Goal: Task Accomplishment & Management: Manage account settings

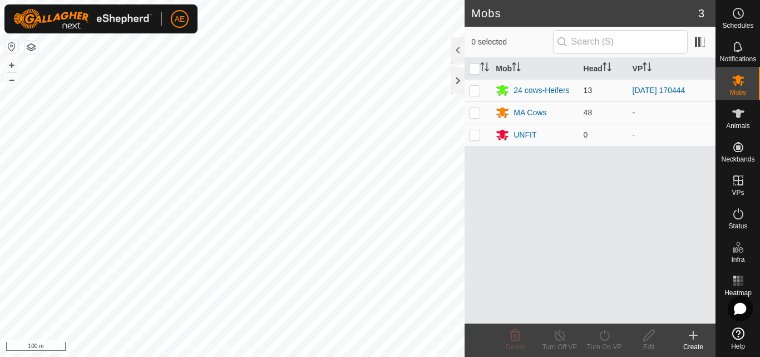
click at [694, 343] on div "Create" at bounding box center [693, 347] width 45 height 10
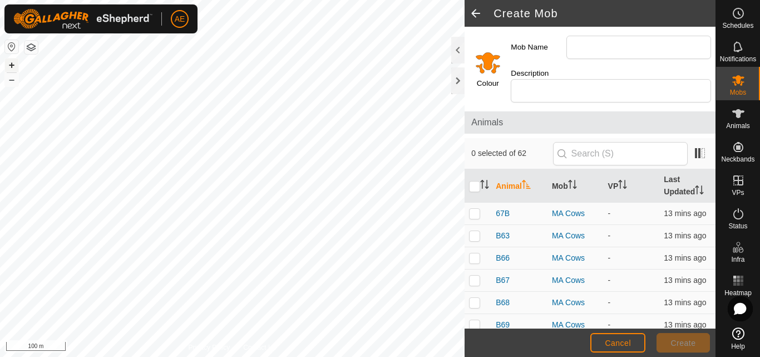
click at [13, 67] on button "+" at bounding box center [11, 64] width 13 height 13
click at [456, 80] on div at bounding box center [457, 80] width 13 height 27
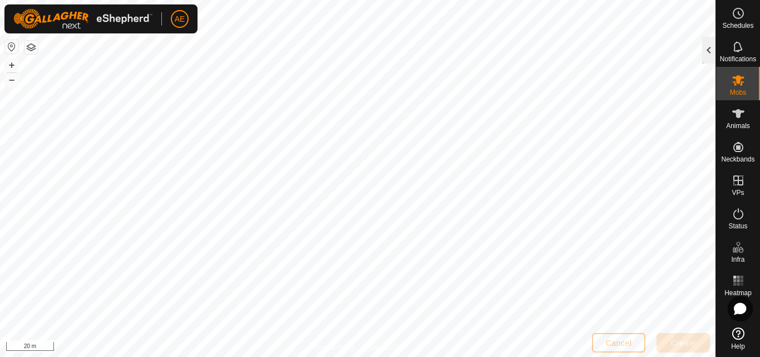
click at [709, 60] on div at bounding box center [709, 50] width 13 height 27
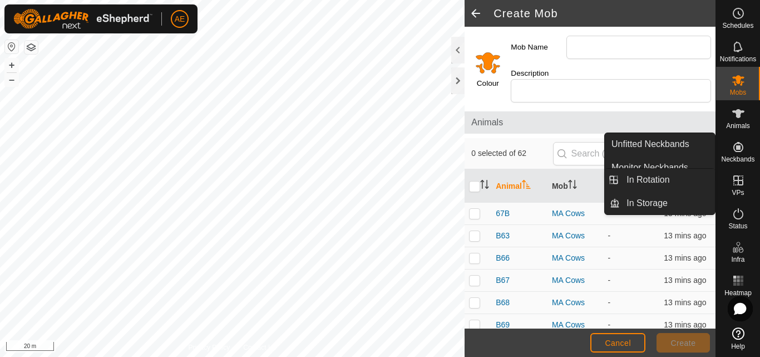
click at [677, 181] on link "In Rotation" at bounding box center [667, 180] width 95 height 22
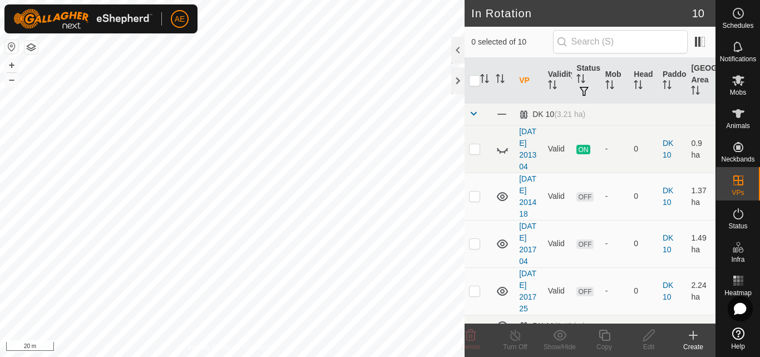
click at [696, 342] on div "Create" at bounding box center [693, 347] width 45 height 10
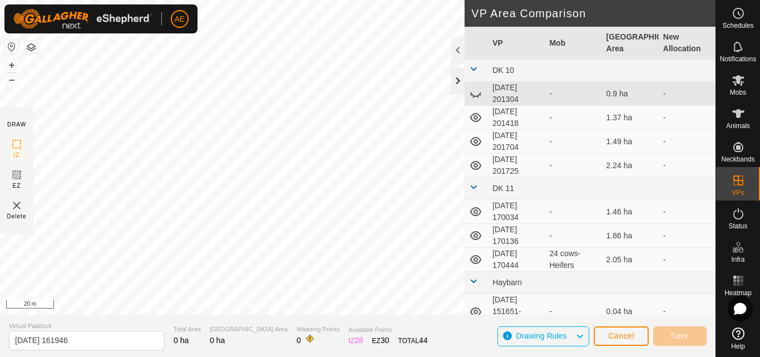
click at [456, 82] on div at bounding box center [457, 80] width 13 height 27
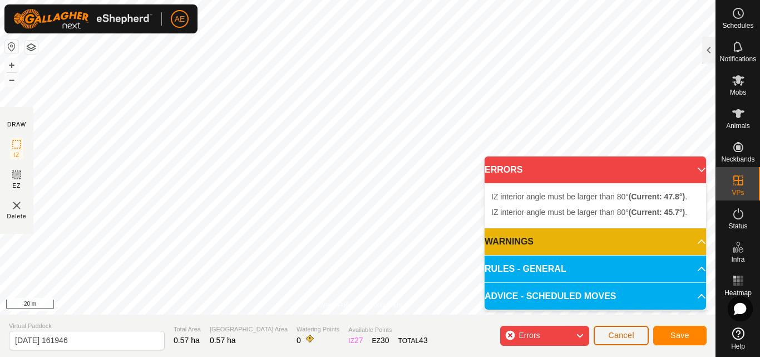
click at [631, 335] on span "Cancel" at bounding box center [621, 335] width 26 height 9
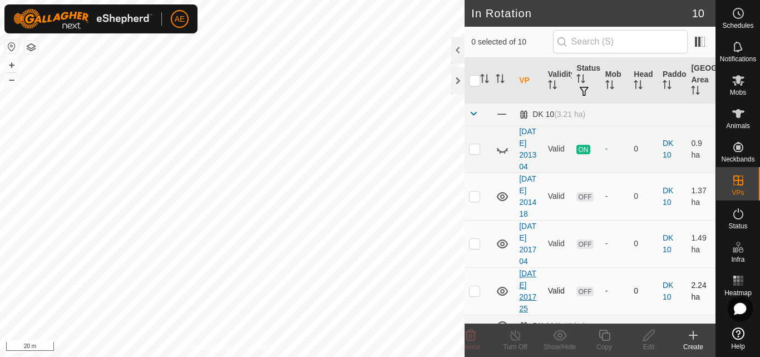
click at [525, 318] on div "In Rotation 10 0 selected of 10 VP Validity Status Mob Head Paddock Grazing Are…" at bounding box center [358, 178] width 716 height 357
click at [698, 341] on icon at bounding box center [693, 334] width 13 height 13
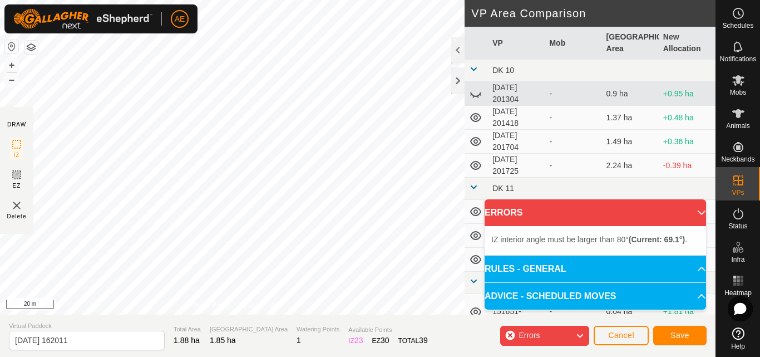
click at [483, 323] on div "DRAW IZ EZ Delete Privacy Policy Contact Us IZ interior angle must be larger th…" at bounding box center [358, 178] width 716 height 357
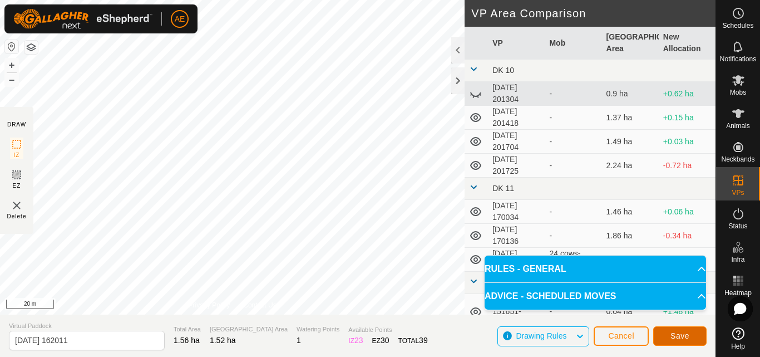
click at [681, 338] on span "Save" at bounding box center [680, 335] width 19 height 9
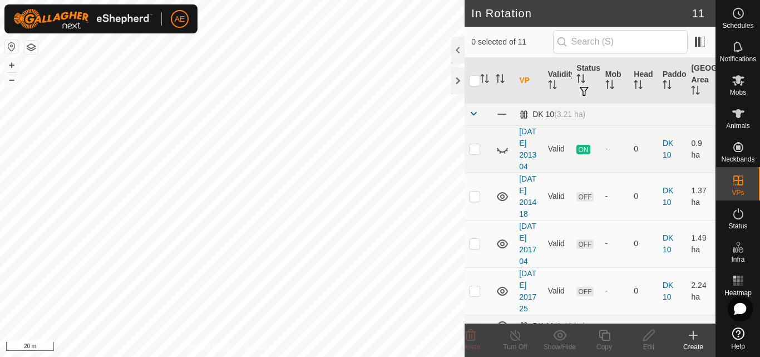
click at [695, 340] on icon at bounding box center [693, 334] width 13 height 13
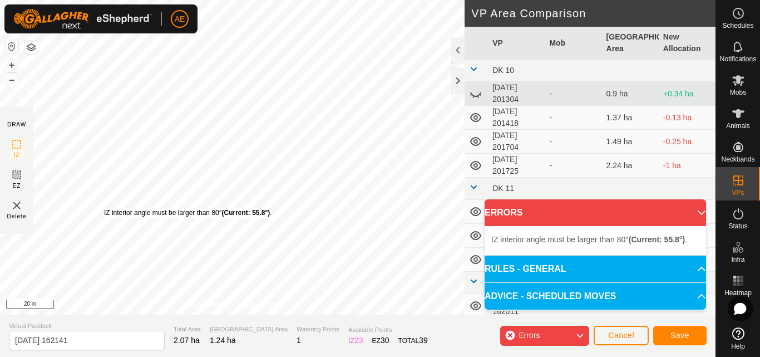
click at [104, 208] on div "IZ interior angle must be larger than 80° (Current: 55.8°) ." at bounding box center [188, 213] width 168 height 10
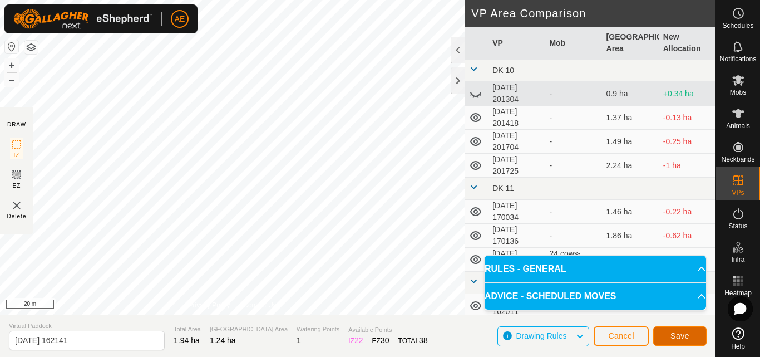
click at [687, 341] on button "Save" at bounding box center [680, 335] width 53 height 19
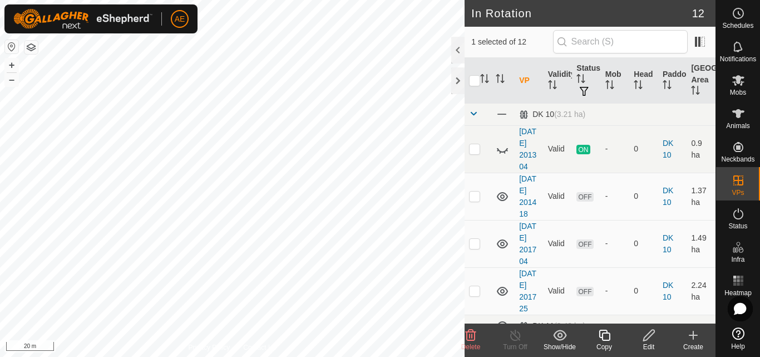
click at [267, 356] on html "AE Schedules Notifications Mobs Animals Neckbands VPs Status Infra Heatmap Help…" at bounding box center [380, 178] width 760 height 357
checkbox input "false"
checkbox input "true"
click at [651, 337] on icon at bounding box center [649, 334] width 14 height 13
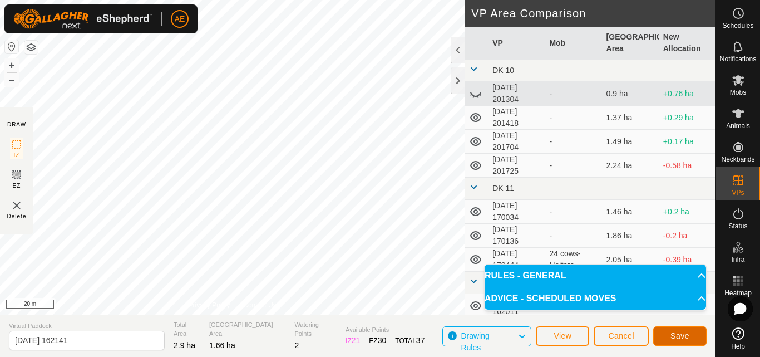
click at [695, 338] on button "Save" at bounding box center [680, 335] width 53 height 19
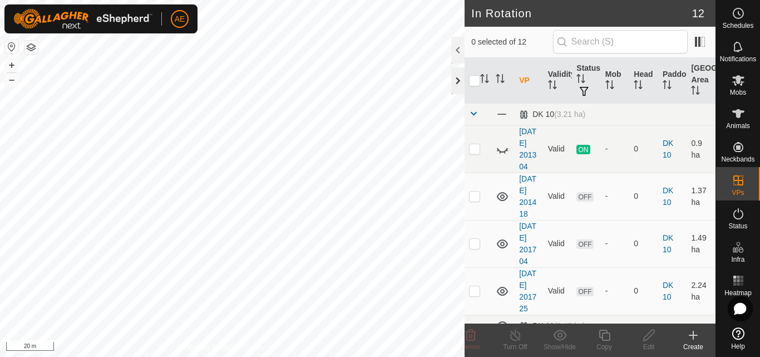
click at [457, 88] on div at bounding box center [457, 80] width 13 height 27
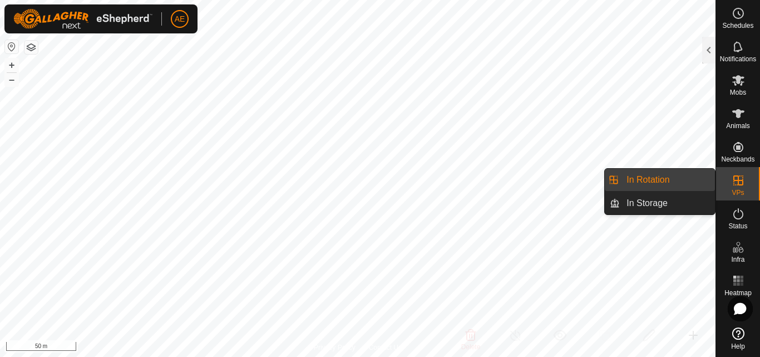
click at [704, 182] on link "In Rotation" at bounding box center [667, 180] width 95 height 22
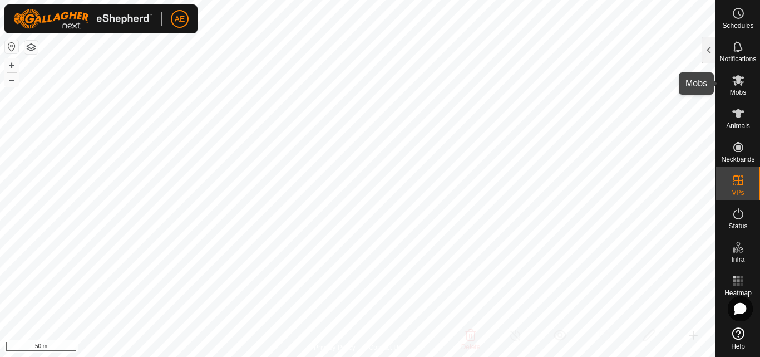
click at [741, 85] on icon at bounding box center [739, 80] width 12 height 11
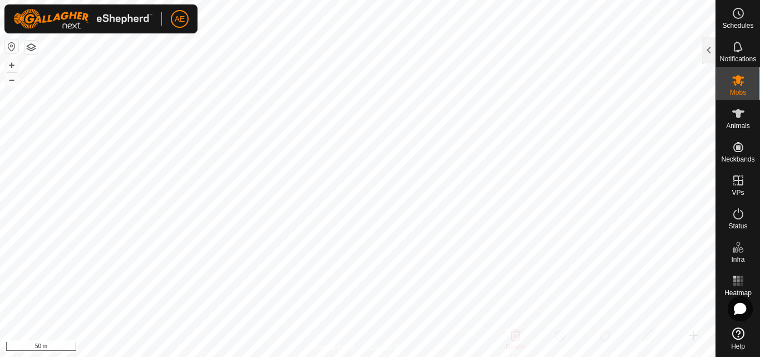
click at [741, 85] on icon at bounding box center [739, 80] width 12 height 11
click at [708, 54] on div at bounding box center [709, 50] width 13 height 27
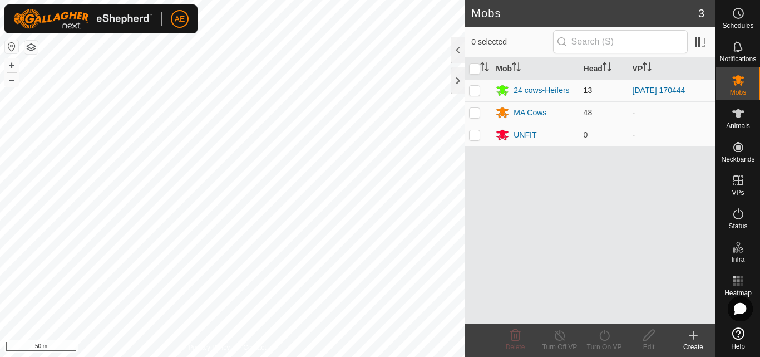
click at [476, 94] on p-checkbox at bounding box center [474, 90] width 11 height 9
checkbox input "true"
click at [604, 342] on div "Turn On VP" at bounding box center [604, 347] width 45 height 10
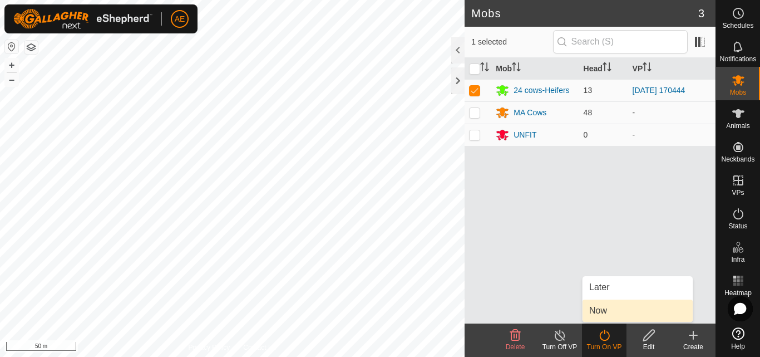
click at [600, 312] on link "Now" at bounding box center [638, 310] width 110 height 22
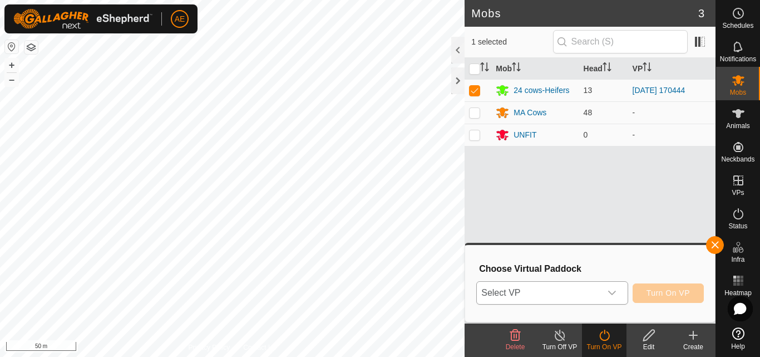
click at [615, 293] on icon "dropdown trigger" at bounding box center [612, 293] width 8 height 4
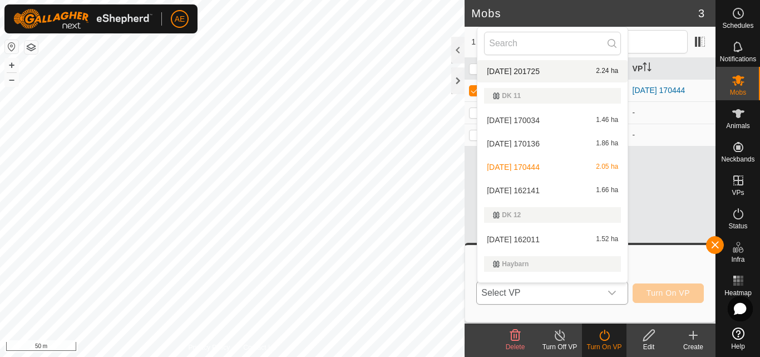
scroll to position [96, 0]
click at [522, 241] on li "[DATE] 162011 1.52 ha" at bounding box center [553, 239] width 150 height 22
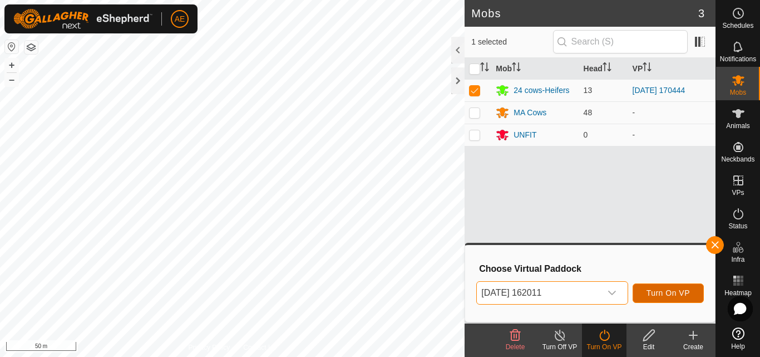
click at [680, 293] on span "Turn On VP" at bounding box center [668, 292] width 43 height 9
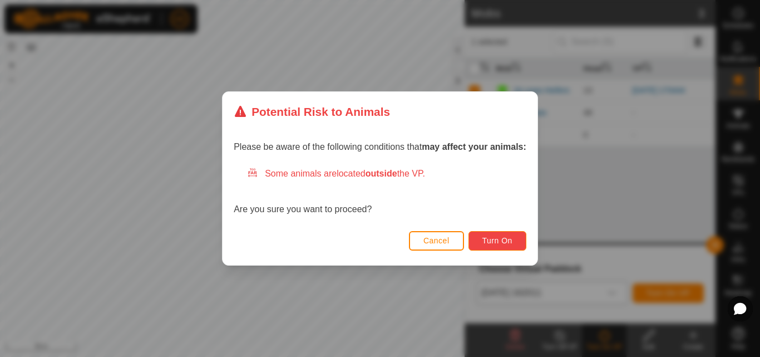
click at [517, 244] on button "Turn On" at bounding box center [498, 240] width 58 height 19
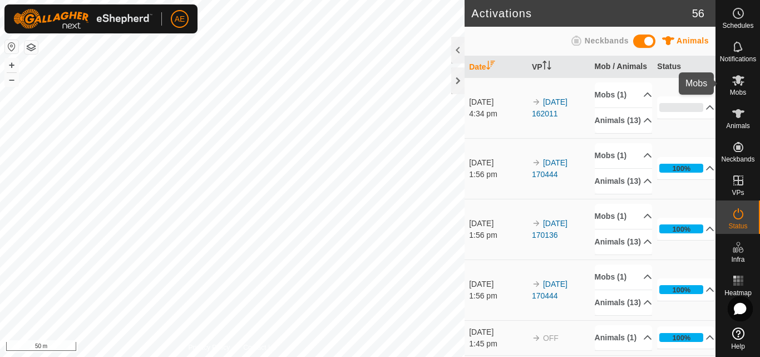
click at [736, 88] on es-mob-svg-icon at bounding box center [739, 80] width 20 height 18
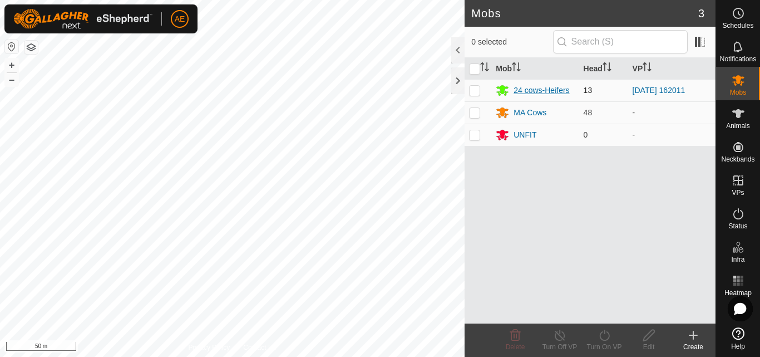
click at [549, 89] on div "24 cows-Heifers" at bounding box center [542, 91] width 56 height 12
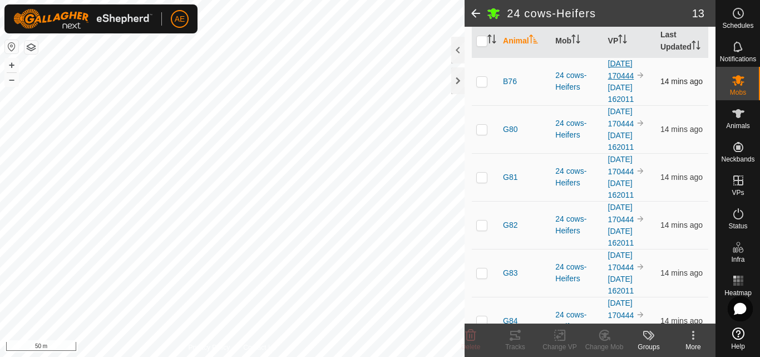
scroll to position [122, 0]
click at [479, 181] on p-checkbox at bounding box center [482, 176] width 11 height 9
checkbox input "true"
click at [607, 340] on icon at bounding box center [604, 335] width 9 height 10
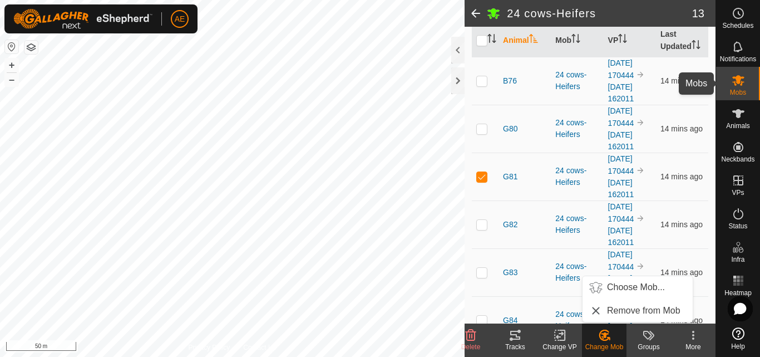
click at [741, 87] on es-mob-svg-icon at bounding box center [739, 80] width 20 height 18
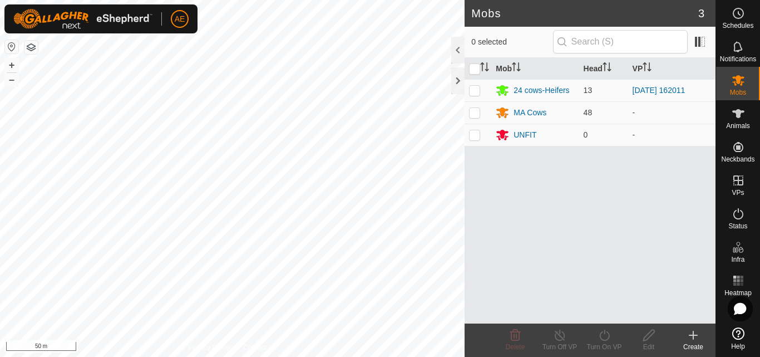
click at [694, 343] on div "Create" at bounding box center [693, 347] width 45 height 10
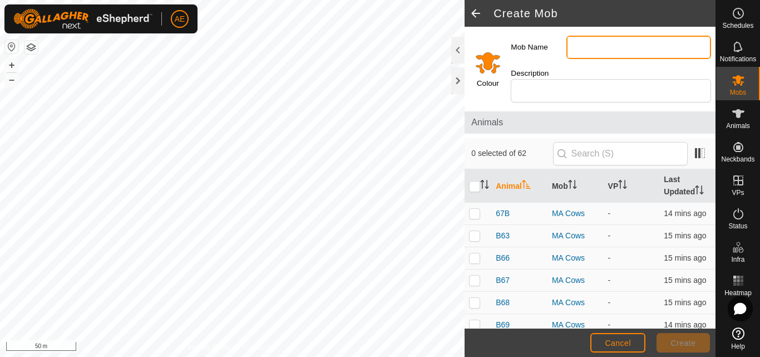
click at [633, 49] on input "Mob Name" at bounding box center [639, 47] width 145 height 23
type input "Calved 24 Heifers"
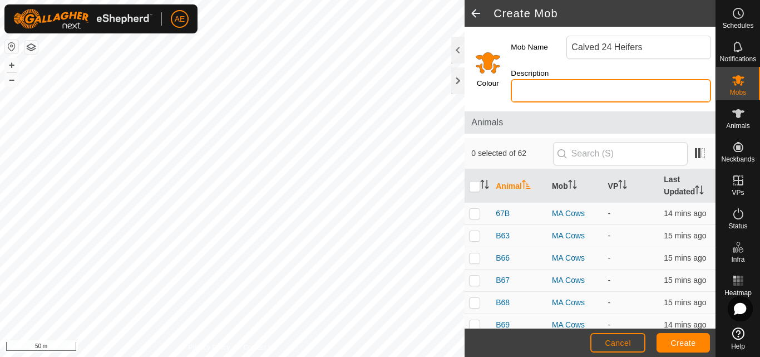
click at [591, 94] on input "Description" at bounding box center [611, 90] width 200 height 23
type input "Hereford"
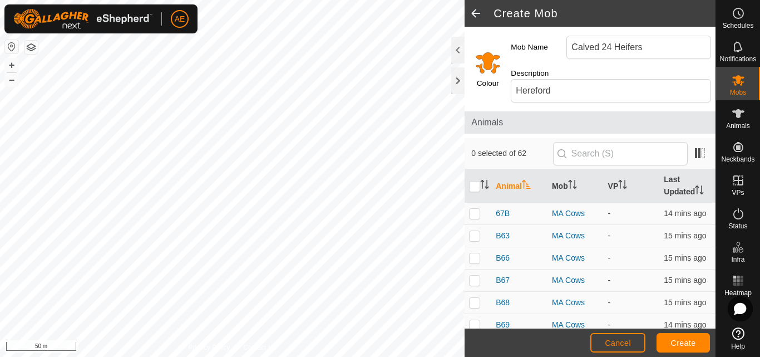
click at [490, 76] on div "Colour" at bounding box center [486, 67] width 42 height 80
click at [488, 68] on input "Select a color" at bounding box center [488, 62] width 27 height 27
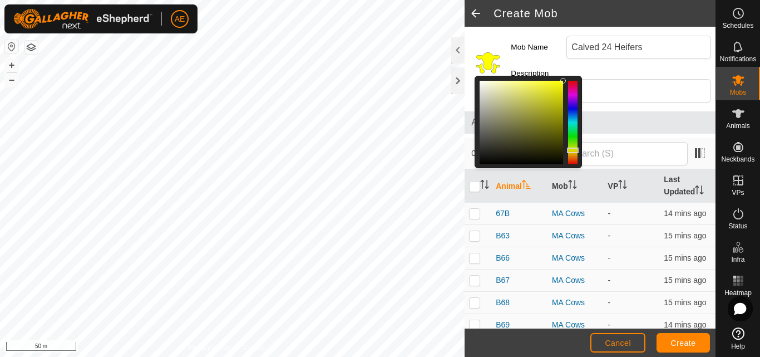
drag, startPoint x: 571, startPoint y: 156, endPoint x: 569, endPoint y: 150, distance: 5.8
click at [569, 150] on div at bounding box center [573, 151] width 12 height 6
click at [681, 345] on span "Create" at bounding box center [683, 342] width 25 height 9
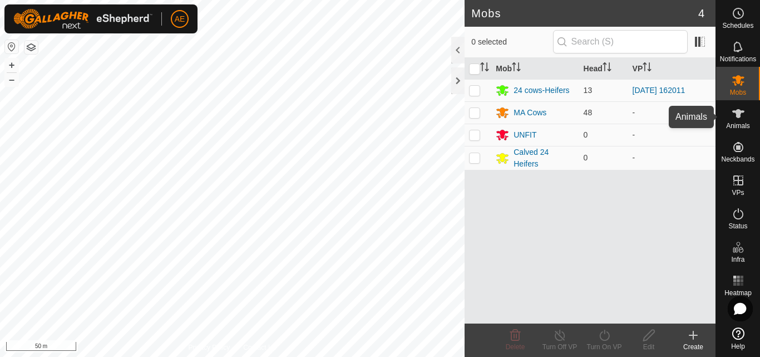
click at [744, 116] on icon at bounding box center [738, 113] width 13 height 13
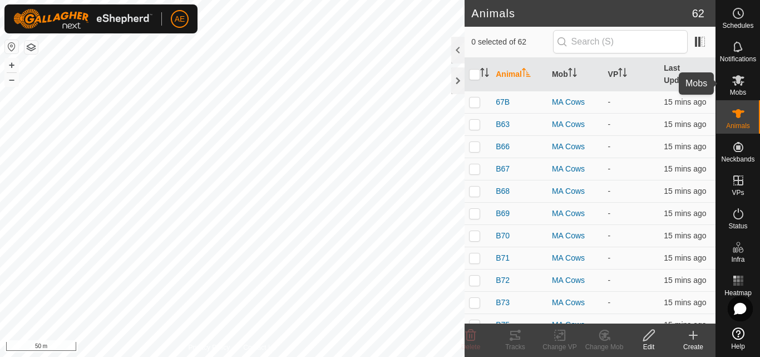
click at [738, 87] on es-mob-svg-icon at bounding box center [739, 80] width 20 height 18
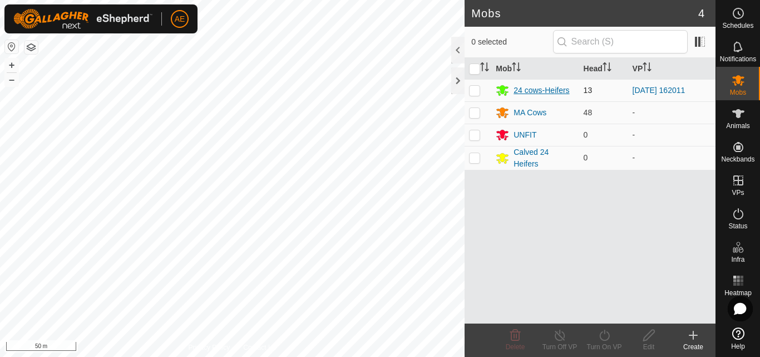
click at [540, 94] on div "24 cows-Heifers" at bounding box center [542, 91] width 56 height 12
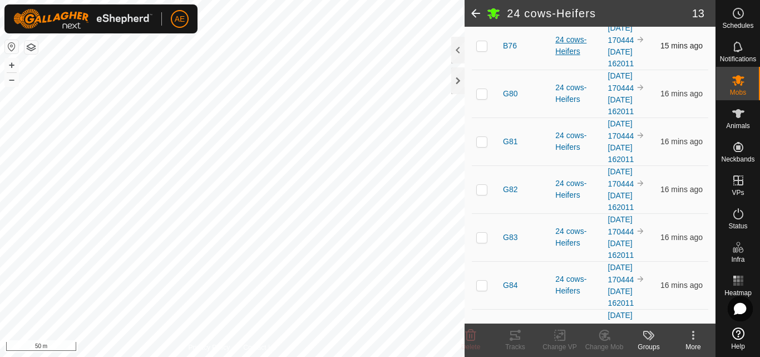
scroll to position [158, 0]
click at [512, 147] on span "G81" at bounding box center [510, 141] width 14 height 12
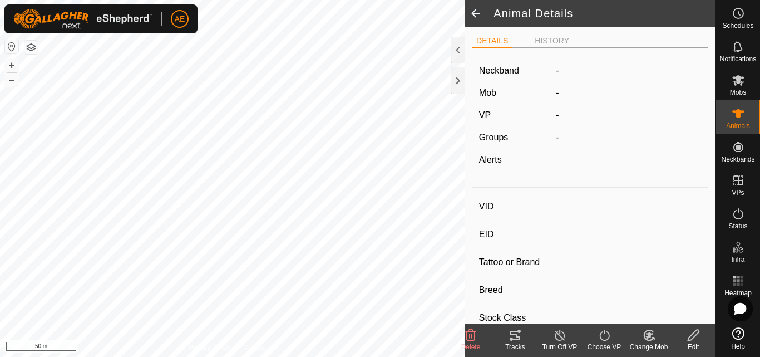
type input "G81"
type input "942000050585188"
type input "-"
type input "Hereford"
type input "-"
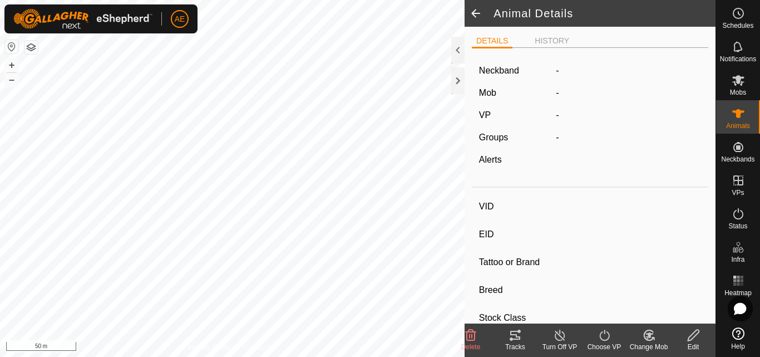
type input "Pregnant"
type input "0 kg"
type input "-"
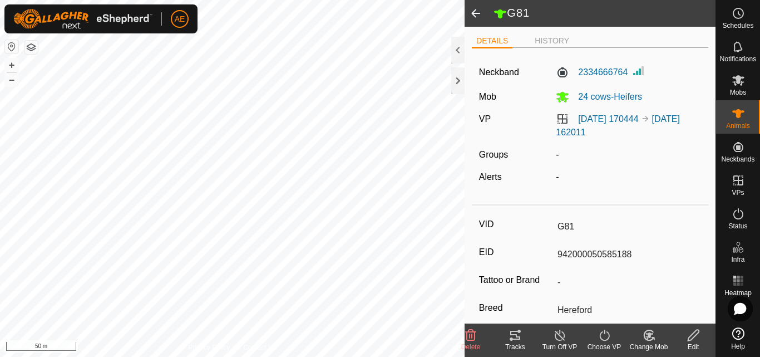
click at [651, 333] on icon at bounding box center [650, 335] width 8 height 6
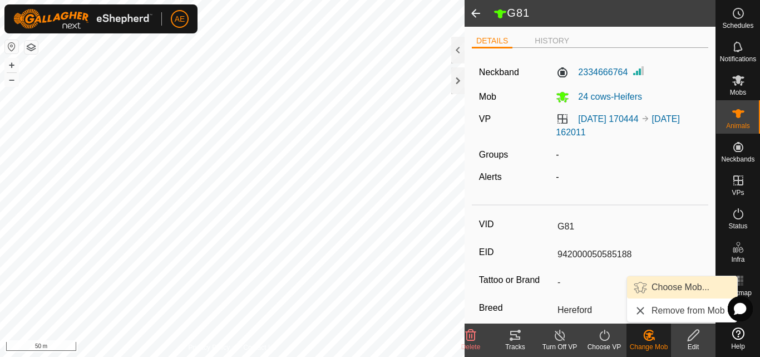
click at [669, 286] on link "Choose Mob..." at bounding box center [682, 287] width 110 height 22
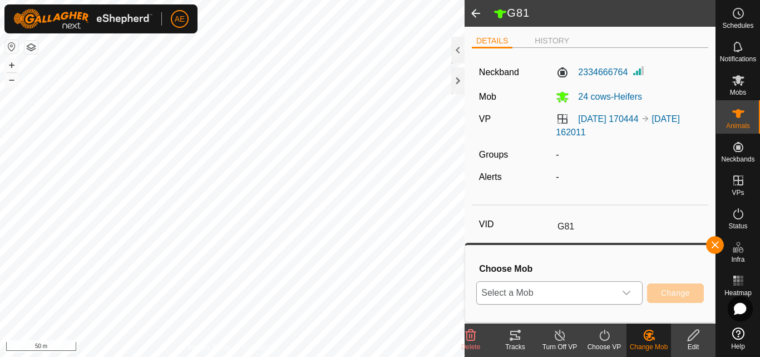
click at [628, 293] on icon "dropdown trigger" at bounding box center [627, 293] width 8 height 4
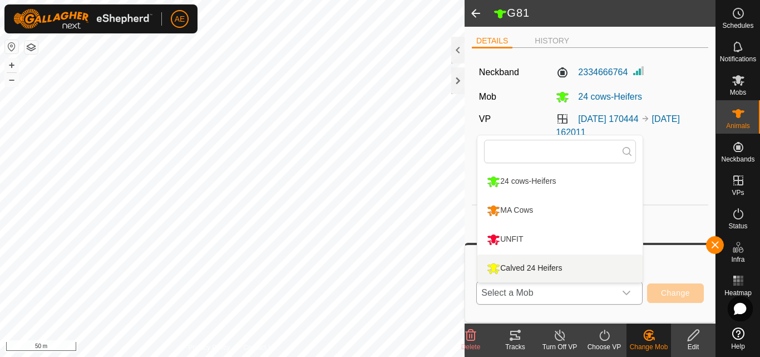
click at [588, 263] on li "Calved 24 Heifers" at bounding box center [560, 268] width 165 height 28
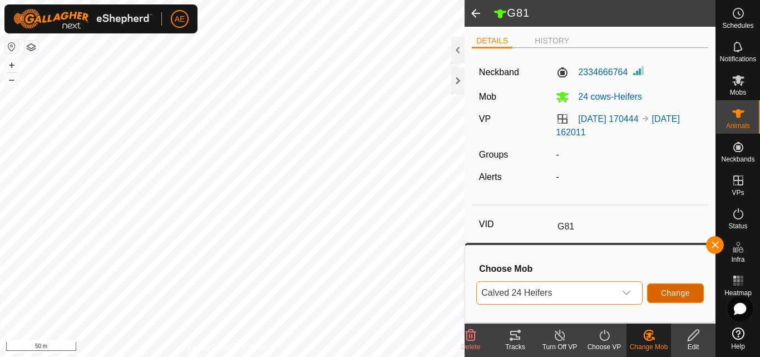
click at [674, 292] on span "Change" at bounding box center [675, 292] width 29 height 9
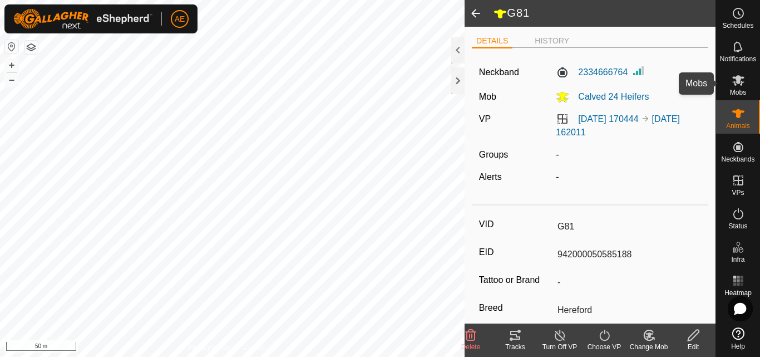
click at [739, 82] on icon at bounding box center [739, 80] width 12 height 11
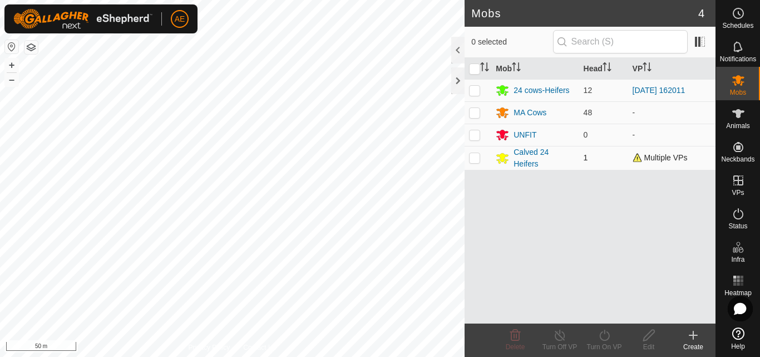
click at [475, 161] on p-checkbox at bounding box center [474, 157] width 11 height 9
checkbox input "true"
click at [563, 341] on icon at bounding box center [560, 334] width 14 height 13
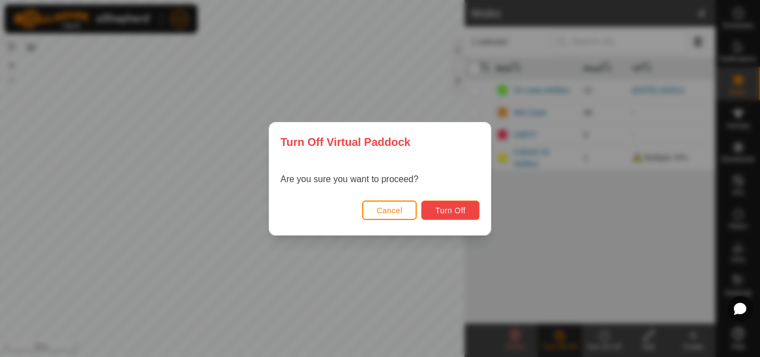
click at [446, 215] on button "Turn Off" at bounding box center [450, 209] width 58 height 19
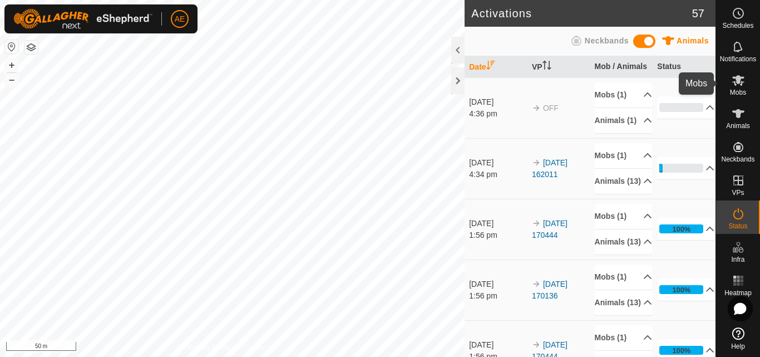
click at [734, 89] on span "Mobs" at bounding box center [738, 92] width 16 height 7
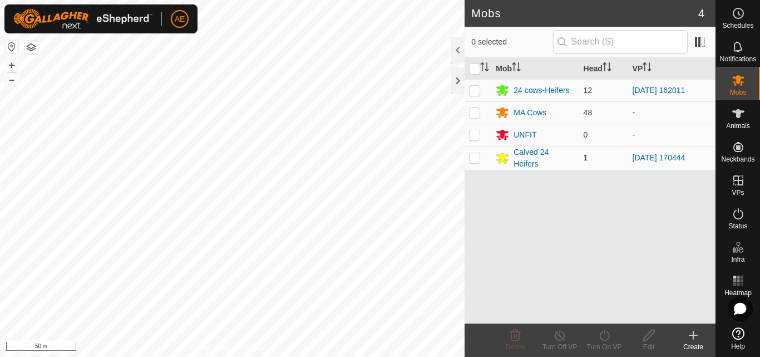
click at [475, 161] on p-checkbox at bounding box center [474, 157] width 11 height 9
checkbox input "true"
click at [606, 343] on div "Turn On VP" at bounding box center [604, 347] width 45 height 10
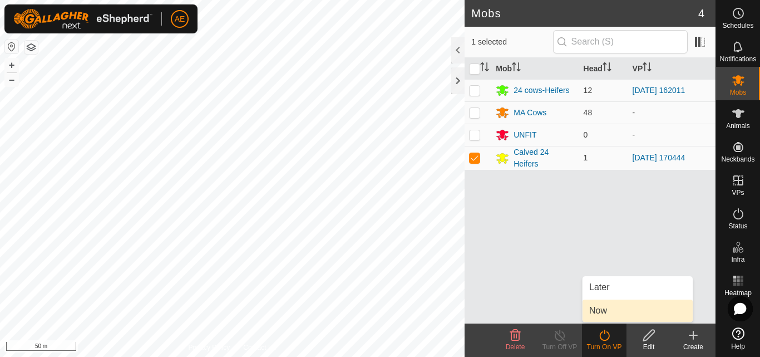
click at [600, 311] on link "Now" at bounding box center [638, 310] width 110 height 22
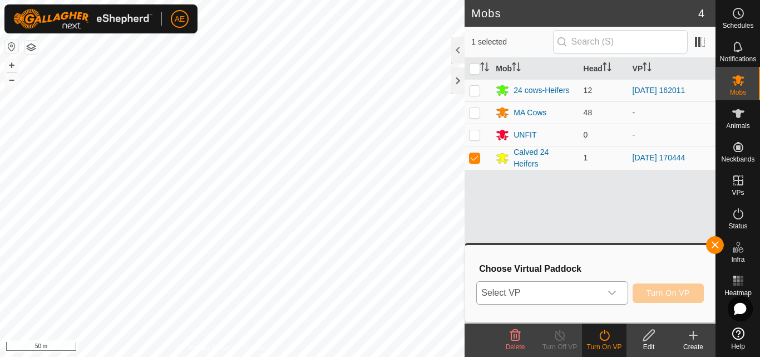
click at [613, 293] on icon "dropdown trigger" at bounding box center [612, 292] width 9 height 9
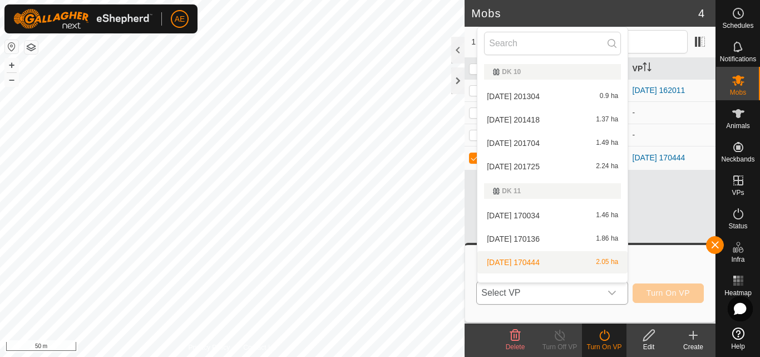
scroll to position [14, 0]
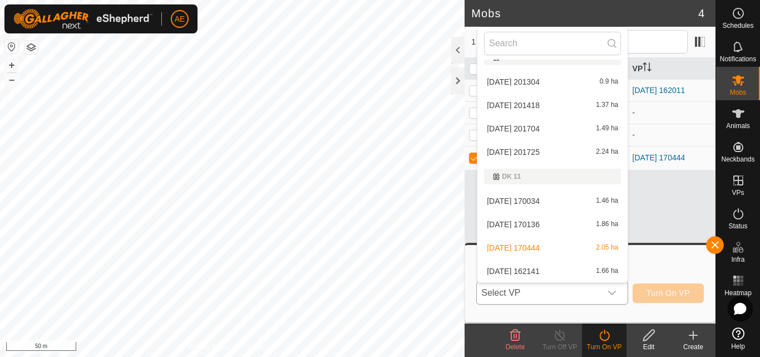
click at [554, 249] on li "[DATE] 170444 2.05 ha" at bounding box center [553, 248] width 150 height 22
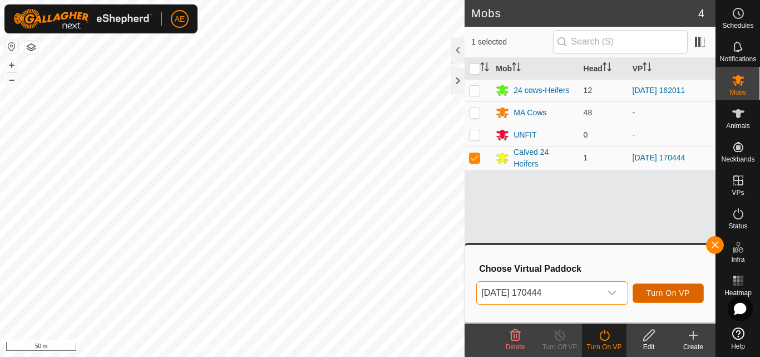
click at [654, 292] on span "Turn On VP" at bounding box center [668, 292] width 43 height 9
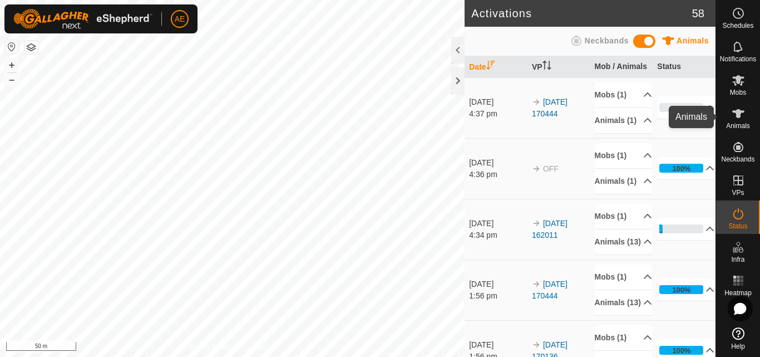
click at [745, 113] on es-animals-svg-icon at bounding box center [739, 114] width 20 height 18
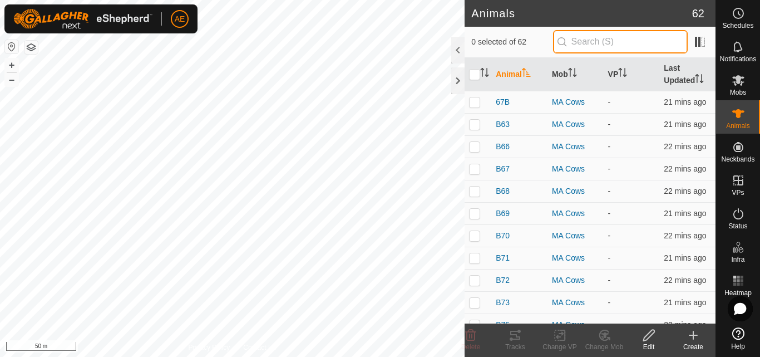
click at [618, 42] on input "text" at bounding box center [620, 41] width 135 height 23
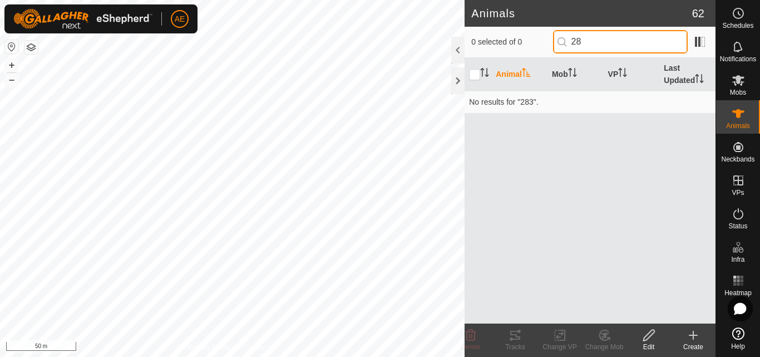
type input "2"
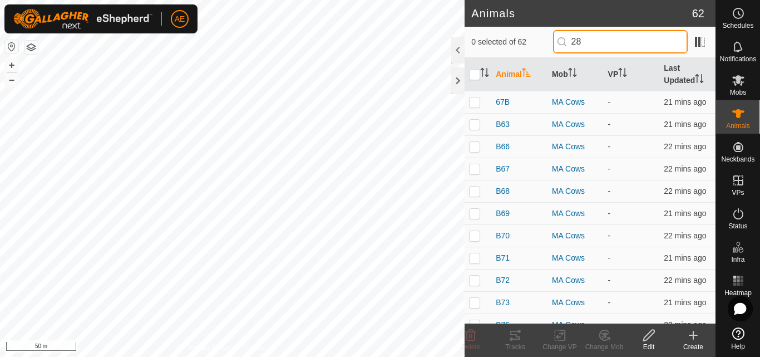
type input "283"
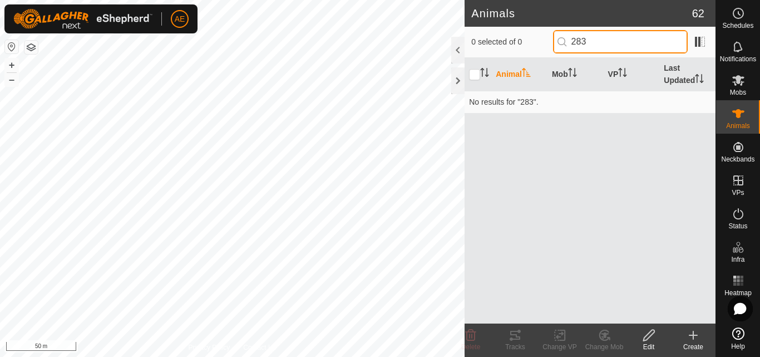
click at [616, 42] on input "283" at bounding box center [620, 41] width 135 height 23
type input "1610283"
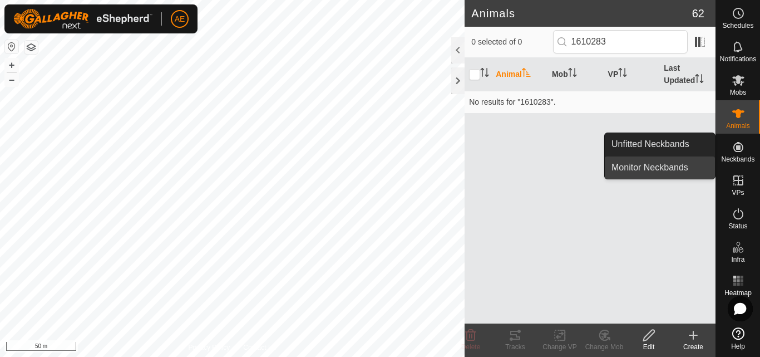
click at [688, 164] on link "Monitor Neckbands" at bounding box center [660, 167] width 110 height 22
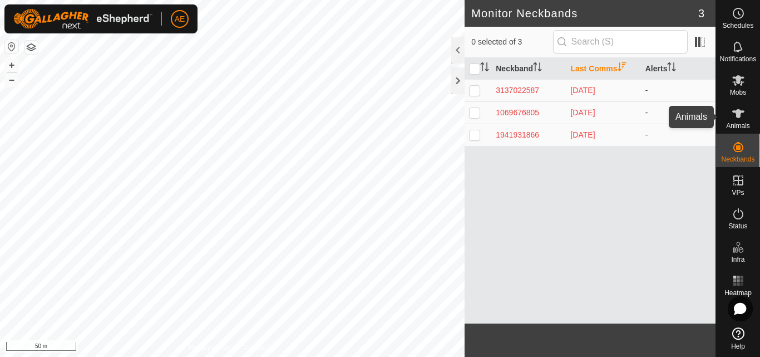
click at [742, 119] on icon at bounding box center [738, 113] width 13 height 13
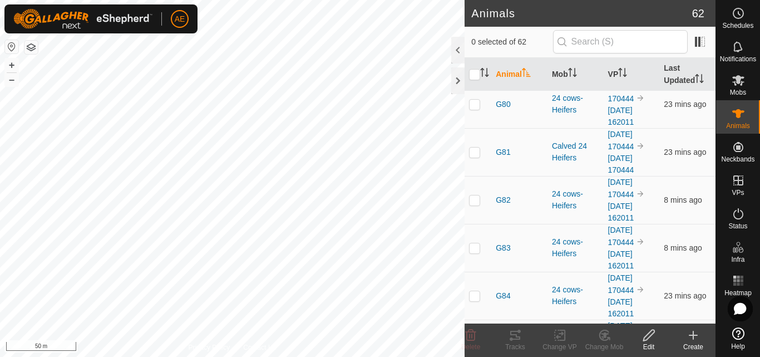
scroll to position [407, 0]
click at [12, 82] on button "–" at bounding box center [11, 79] width 13 height 13
click at [15, 65] on button "+" at bounding box center [11, 64] width 13 height 13
